Goal: Task Accomplishment & Management: Use online tool/utility

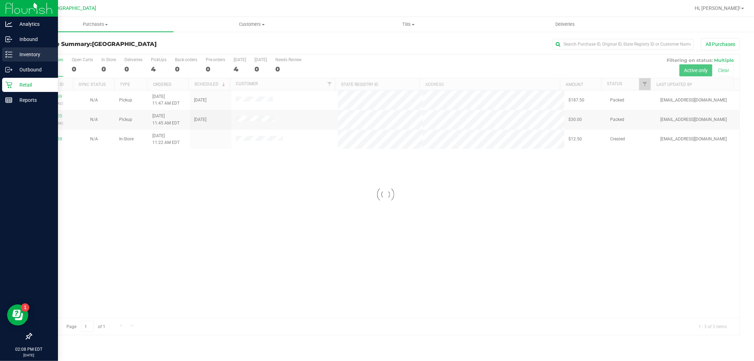
click at [23, 51] on p "Inventory" at bounding box center [33, 54] width 42 height 8
click at [25, 51] on p "Inventory" at bounding box center [33, 54] width 42 height 8
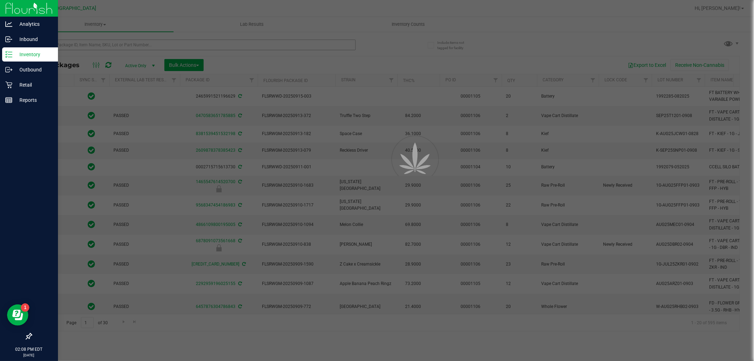
click at [75, 42] on div at bounding box center [377, 180] width 754 height 361
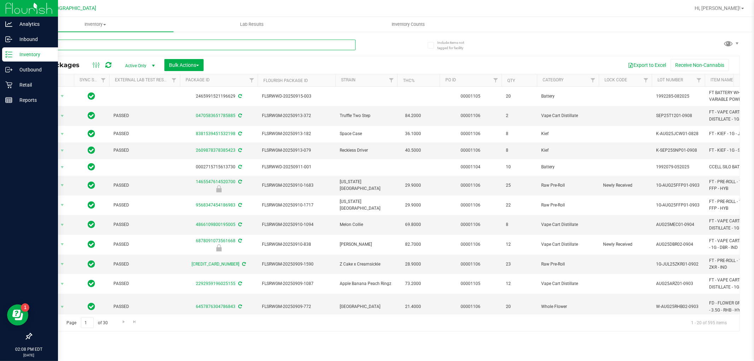
click at [75, 42] on input "text" at bounding box center [193, 45] width 324 height 11
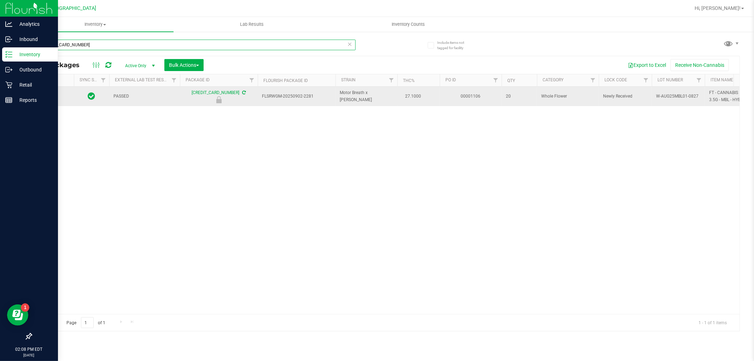
type input "[CREDIT_CARD_NUMBER]"
click at [60, 102] on td at bounding box center [52, 96] width 42 height 19
click at [62, 96] on span "select" at bounding box center [62, 97] width 6 height 6
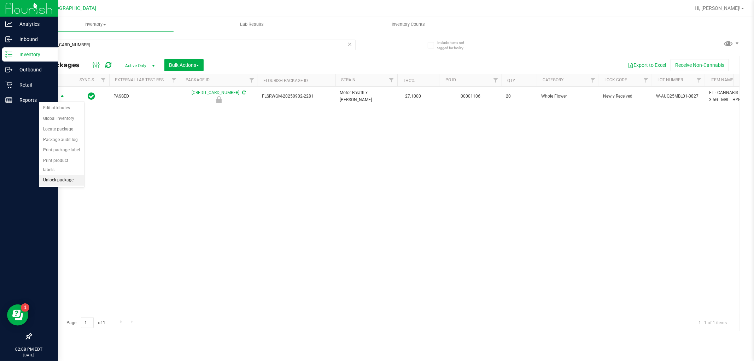
click at [66, 185] on li "Unlock package" at bounding box center [61, 180] width 45 height 11
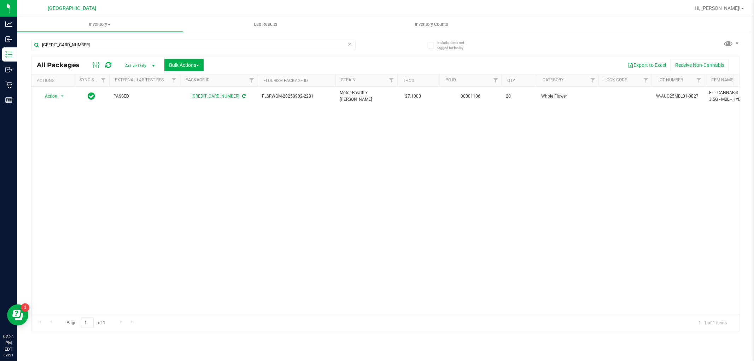
drag, startPoint x: 0, startPoint y: 2, endPoint x: 118, endPoint y: 139, distance: 180.4
click at [191, 185] on div "Action Action Adjust qty Create package Edit attributes Global inventory Locate…" at bounding box center [385, 200] width 708 height 227
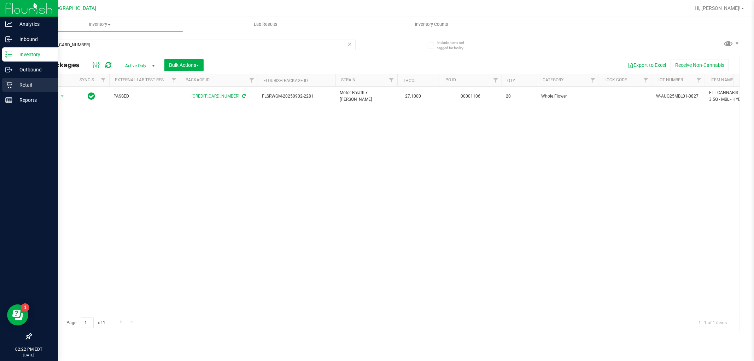
click at [21, 78] on div "Retail" at bounding box center [30, 85] width 56 height 14
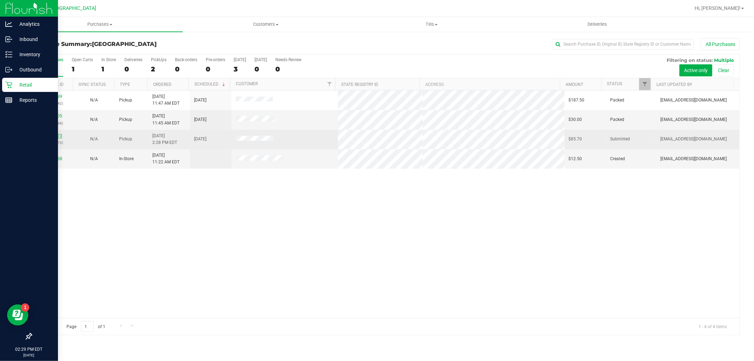
click at [59, 135] on link "11984873" at bounding box center [52, 135] width 20 height 5
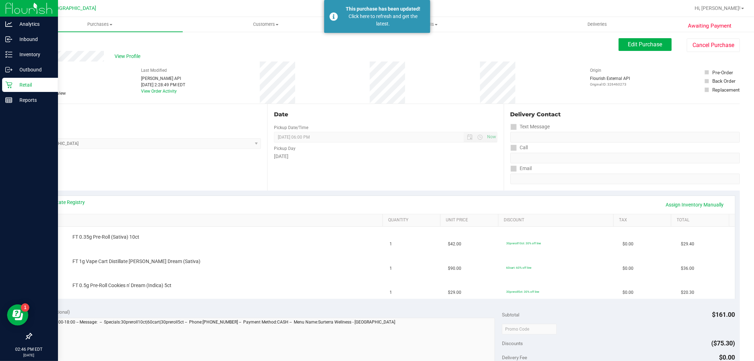
click at [21, 85] on p "Retail" at bounding box center [33, 85] width 42 height 8
